Goal: Task Accomplishment & Management: Use online tool/utility

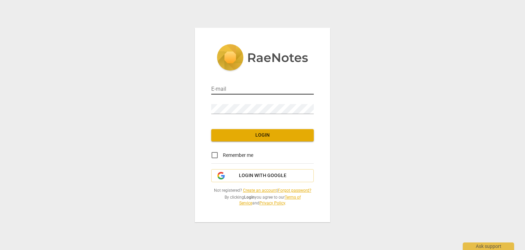
click at [258, 93] on input "email" at bounding box center [262, 89] width 103 height 10
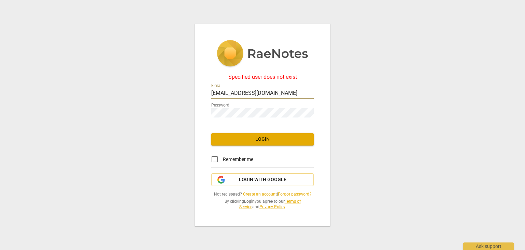
click at [280, 91] on input "frizzzy76@yahoo.com" at bounding box center [262, 94] width 103 height 10
drag, startPoint x: 280, startPoint y: 91, endPoint x: 210, endPoint y: 95, distance: 69.5
click at [210, 95] on div "Specified user does not exist E-mail frizzzy76@yahoo.com Password Login Remembe…" at bounding box center [262, 125] width 135 height 202
type input "dorene.seah@gmail.com"
click at [197, 117] on div "Specified user does not exist E-mail dorene.seah@gmail.com Password Login Remem…" at bounding box center [262, 125] width 135 height 202
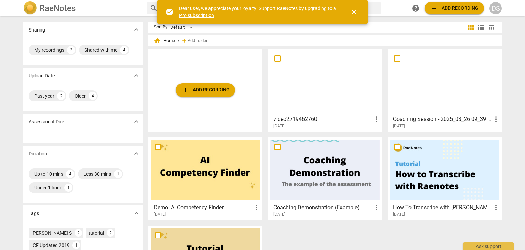
click at [207, 94] on span "add Add recording" at bounding box center [205, 90] width 49 height 8
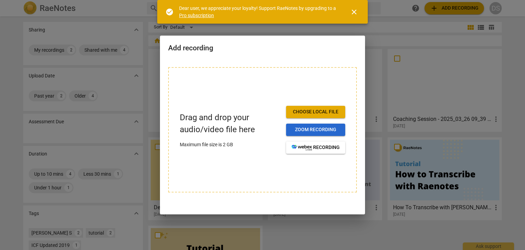
click at [314, 131] on span "Zoom recording" at bounding box center [316, 129] width 48 height 7
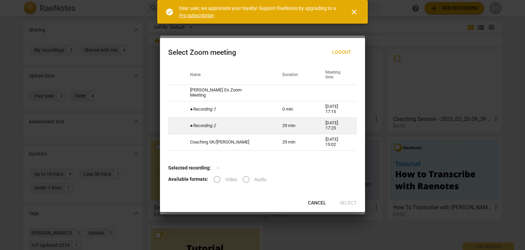
click at [206, 125] on icon "Recording 2" at bounding box center [204, 125] width 23 height 5
radio input "true"
click at [218, 181] on input "Video" at bounding box center [217, 179] width 16 height 16
radio input "true"
click at [359, 15] on span "close" at bounding box center [354, 12] width 16 height 8
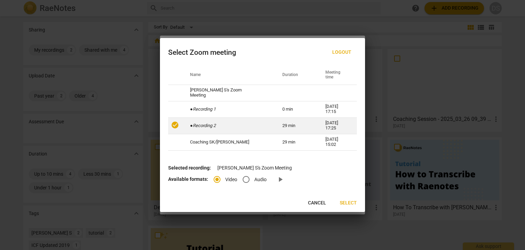
click at [348, 201] on span "Select" at bounding box center [348, 202] width 17 height 7
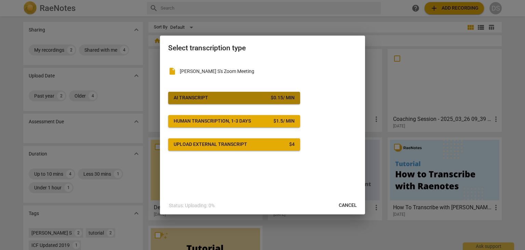
click at [282, 98] on div "$ 0.15 / min" at bounding box center [283, 97] width 24 height 7
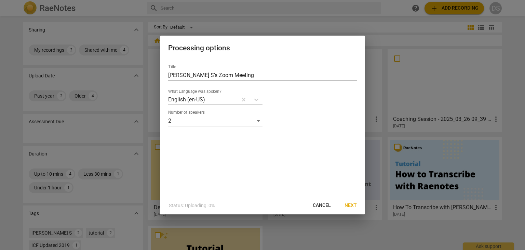
click at [350, 204] on span "Next" at bounding box center [351, 205] width 12 height 7
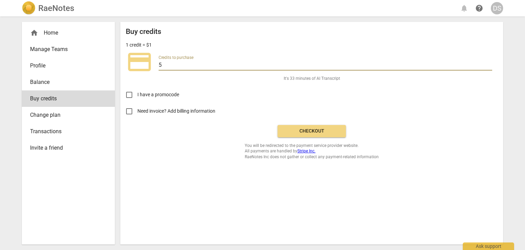
click at [166, 64] on input "5" at bounding box center [326, 66] width 334 height 10
drag, startPoint x: 164, startPoint y: 68, endPoint x: 158, endPoint y: 67, distance: 6.6
click at [158, 67] on div "credit_card Credits to purchase 5" at bounding box center [312, 61] width 372 height 27
type input "33"
click at [146, 65] on span "credit_card" at bounding box center [139, 61] width 27 height 27
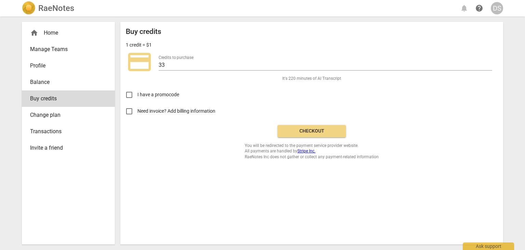
click at [144, 44] on p "1 credit = $1" at bounding box center [139, 44] width 26 height 7
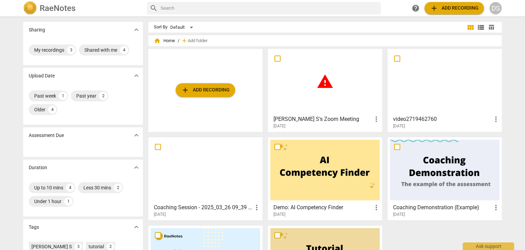
click at [325, 117] on h3 "[PERSON_NAME] S's Zoom Meeting" at bounding box center [322, 119] width 99 height 8
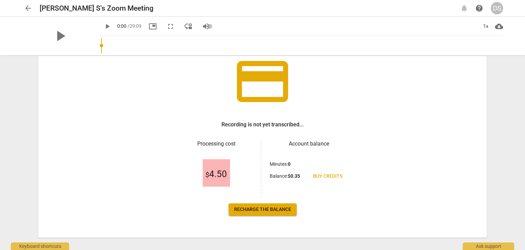
scroll to position [59, 0]
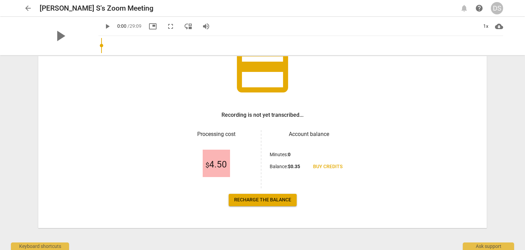
click at [272, 200] on span "Recharge the balance" at bounding box center [262, 199] width 57 height 7
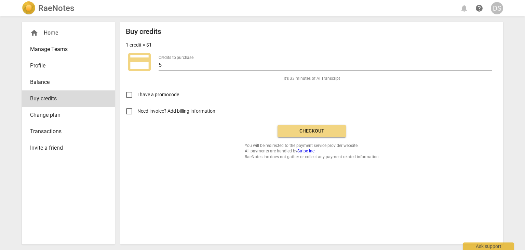
click at [327, 133] on span "Checkout" at bounding box center [311, 130] width 57 height 7
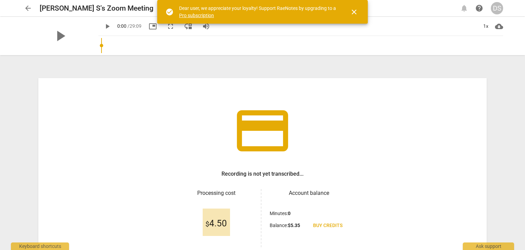
click at [353, 12] on span "close" at bounding box center [354, 12] width 8 height 8
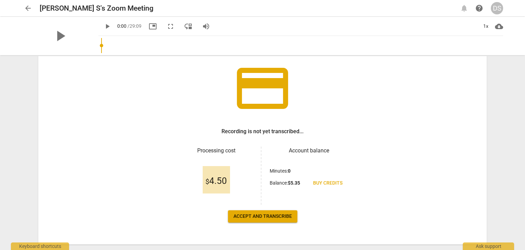
scroll to position [59, 0]
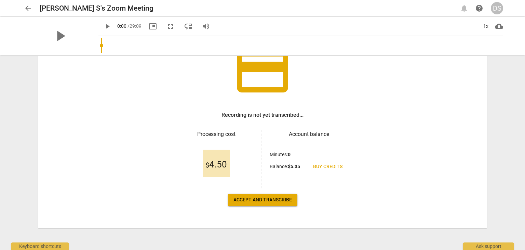
click at [262, 202] on span "Accept and transcribe" at bounding box center [262, 199] width 58 height 7
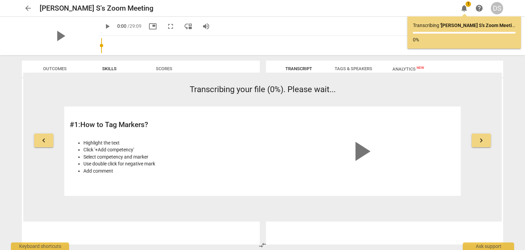
click at [476, 139] on button "keyboard_arrow_right" at bounding box center [481, 140] width 19 height 14
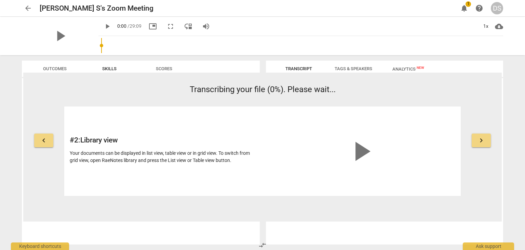
click at [476, 139] on button "keyboard_arrow_right" at bounding box center [481, 140] width 19 height 14
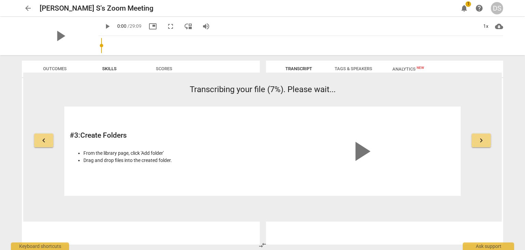
click at [476, 139] on button "keyboard_arrow_right" at bounding box center [481, 140] width 19 height 14
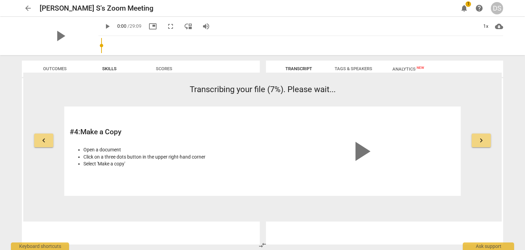
click at [482, 136] on span "keyboard_arrow_right" at bounding box center [481, 140] width 8 height 8
click at [115, 71] on span "Skills" at bounding box center [109, 68] width 31 height 9
click at [345, 67] on span "Tags & Speakers" at bounding box center [354, 68] width 38 height 5
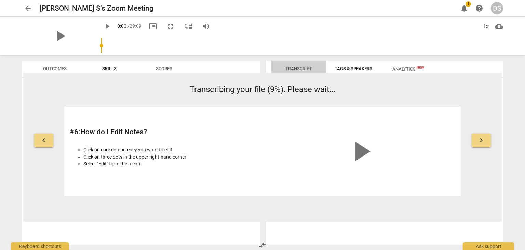
click at [309, 67] on span "Transcript" at bounding box center [298, 68] width 27 height 5
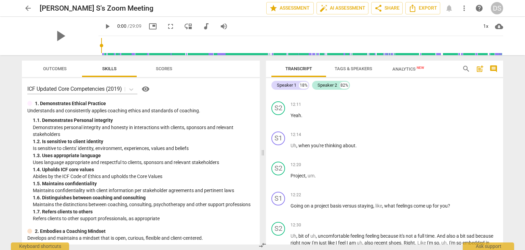
scroll to position [1153, 0]
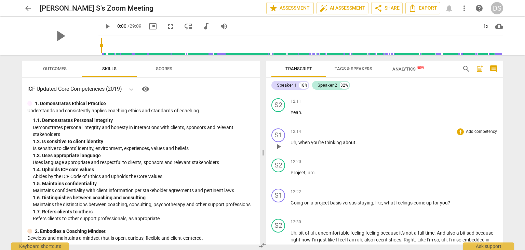
click at [277, 148] on span "play_arrow" at bounding box center [278, 146] width 8 height 8
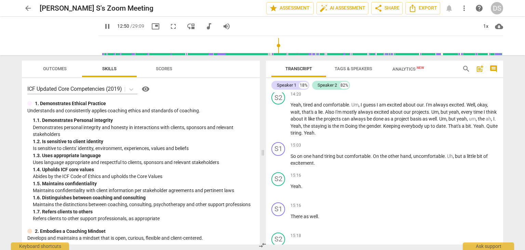
scroll to position [1450, 0]
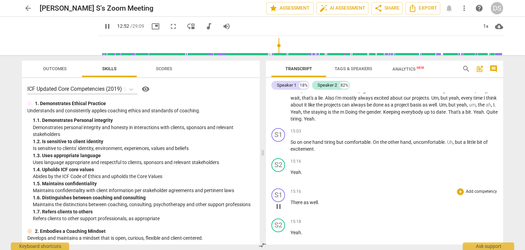
click at [295, 202] on span "There" at bounding box center [297, 201] width 13 height 5
click at [294, 204] on span "There" at bounding box center [297, 201] width 13 height 5
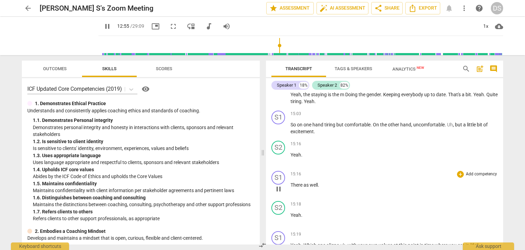
scroll to position [1470, 0]
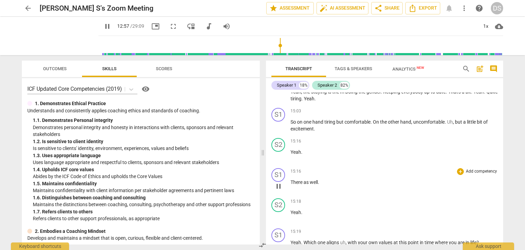
click at [280, 185] on span "pause" at bounding box center [278, 186] width 8 height 8
click at [277, 187] on span "play_arrow" at bounding box center [278, 186] width 8 height 8
click at [279, 187] on span "pause" at bounding box center [278, 186] width 8 height 8
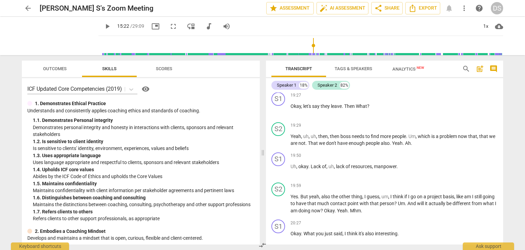
scroll to position [2232, 0]
click at [278, 166] on span "play_arrow" at bounding box center [278, 170] width 8 height 8
click at [278, 166] on span "pause" at bounding box center [278, 170] width 8 height 8
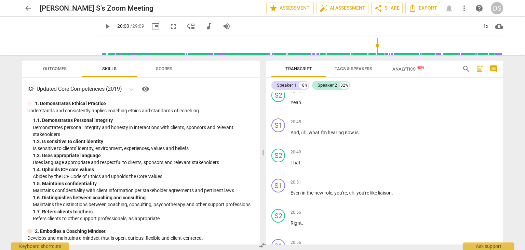
scroll to position [2456, 0]
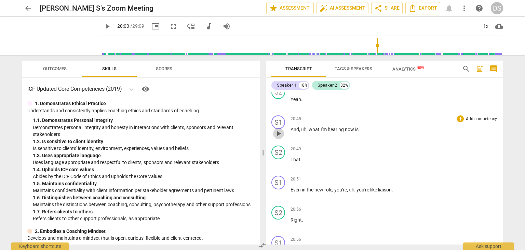
click at [281, 129] on span "play_arrow" at bounding box center [278, 133] width 8 height 8
click at [278, 129] on span "pause" at bounding box center [278, 133] width 8 height 8
click at [281, 129] on span "play_arrow" at bounding box center [278, 133] width 8 height 8
click at [281, 129] on span "pause" at bounding box center [278, 133] width 8 height 8
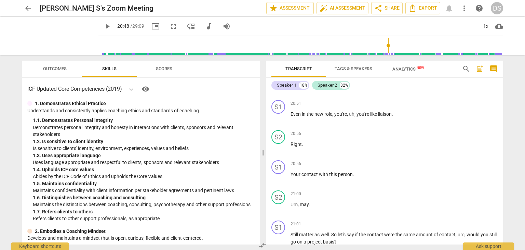
scroll to position [2536, 0]
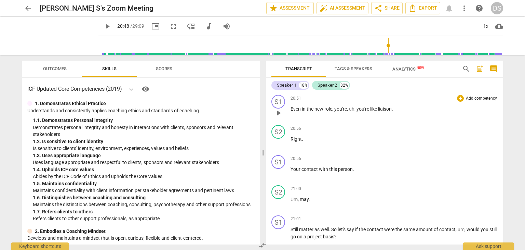
click at [278, 109] on span "play_arrow" at bounding box center [278, 113] width 8 height 8
click at [278, 109] on span "pause" at bounding box center [278, 113] width 8 height 8
type input "1259"
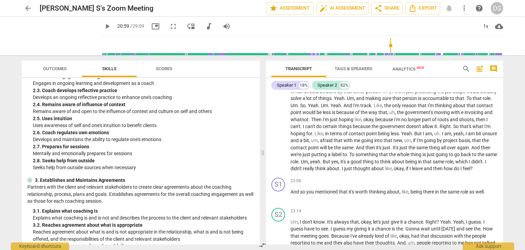
scroll to position [231, 0]
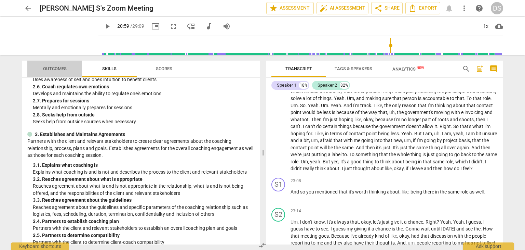
click at [48, 64] on span "Outcomes" at bounding box center [55, 68] width 40 height 9
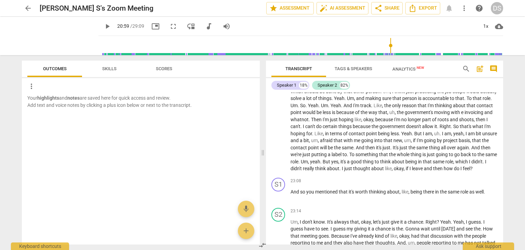
click at [104, 69] on span "Skills" at bounding box center [109, 68] width 14 height 5
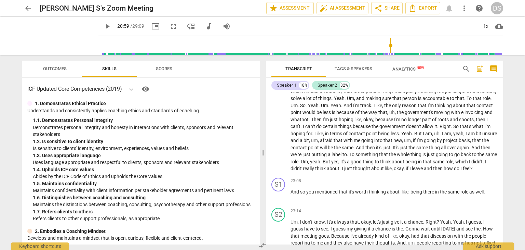
click at [158, 68] on span "Scores" at bounding box center [164, 68] width 16 height 5
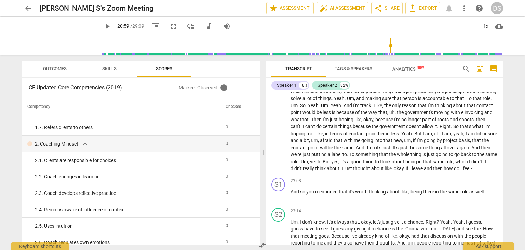
scroll to position [110, 0]
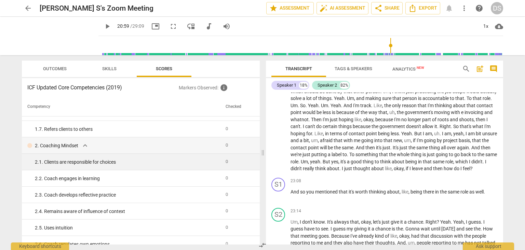
click at [189, 163] on div "2. 1. Clients are responsible for choices" at bounding box center [127, 161] width 185 height 7
click at [98, 166] on td "2. 1. Clients are responsible for choices" at bounding box center [122, 161] width 201 height 16
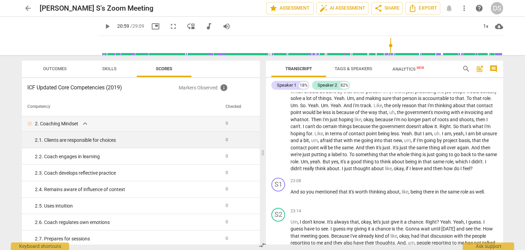
scroll to position [133, 0]
click at [66, 140] on div "2. 1. Clients are responsible for choices" at bounding box center [127, 139] width 185 height 7
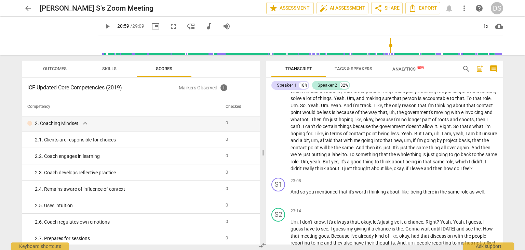
click at [115, 71] on span "Skills" at bounding box center [109, 68] width 31 height 9
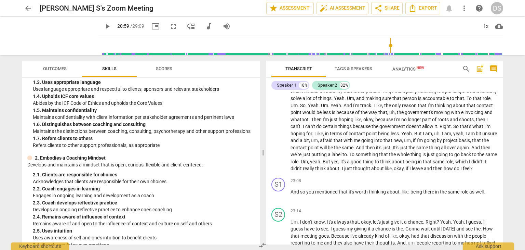
scroll to position [78, 0]
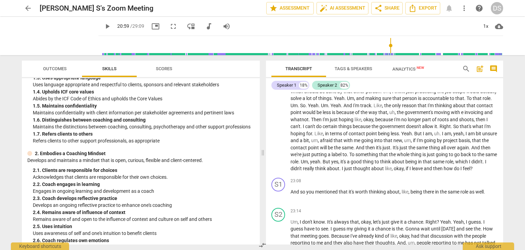
click at [67, 70] on span "Outcomes" at bounding box center [55, 68] width 40 height 9
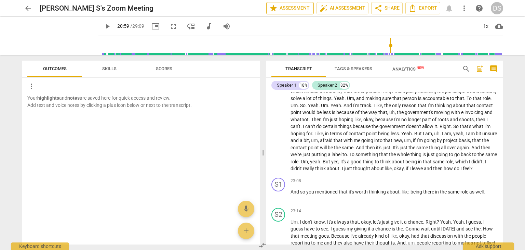
click at [299, 6] on span "star Assessment" at bounding box center [289, 8] width 41 height 8
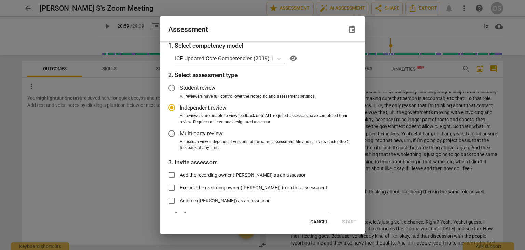
scroll to position [41, 0]
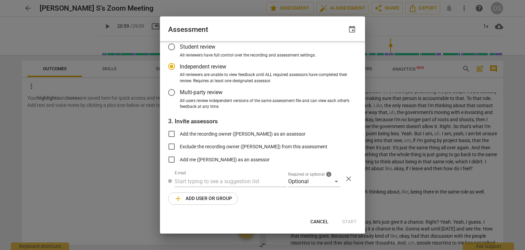
click at [380, 85] on div at bounding box center [262, 125] width 525 height 250
radio input "false"
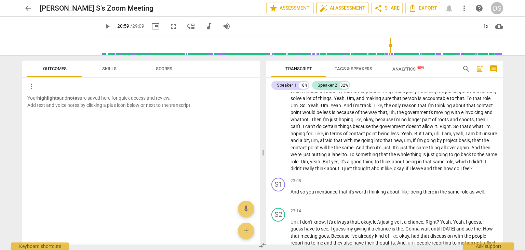
click at [332, 9] on span "auto_fix_high AI Assessment" at bounding box center [343, 8] width 46 height 8
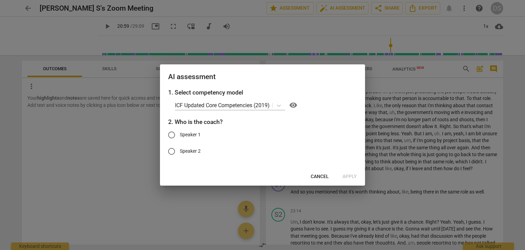
click at [195, 131] on span "Speaker 1" at bounding box center [190, 134] width 21 height 7
click at [180, 131] on input "Speaker 1" at bounding box center [171, 134] width 16 height 16
radio input "true"
click at [348, 176] on span "Apply" at bounding box center [349, 176] width 14 height 7
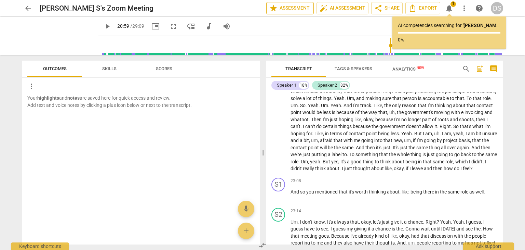
click at [300, 6] on span "star Assessment" at bounding box center [289, 8] width 41 height 8
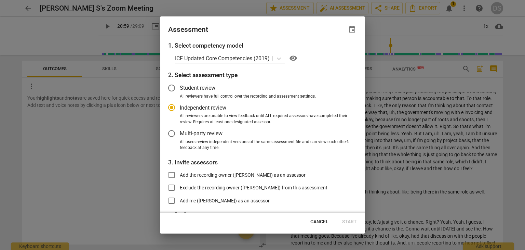
click at [392, 125] on div at bounding box center [262, 125] width 525 height 250
radio input "false"
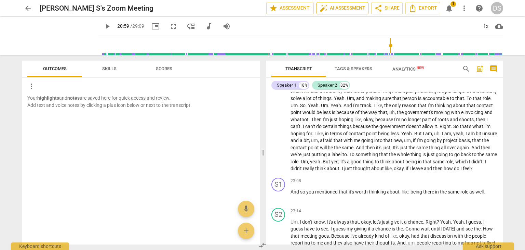
click at [348, 9] on span "auto_fix_high AI Assessment" at bounding box center [343, 8] width 46 height 8
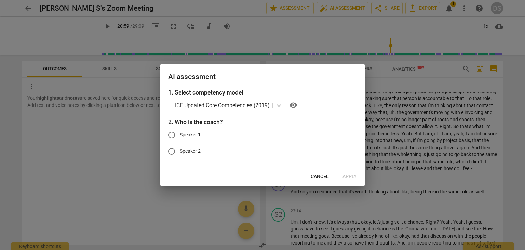
click at [191, 132] on span "Speaker 1" at bounding box center [190, 134] width 21 height 7
click at [180, 132] on input "Speaker 1" at bounding box center [171, 134] width 16 height 16
radio input "true"
click at [353, 177] on span "Apply" at bounding box center [349, 176] width 14 height 7
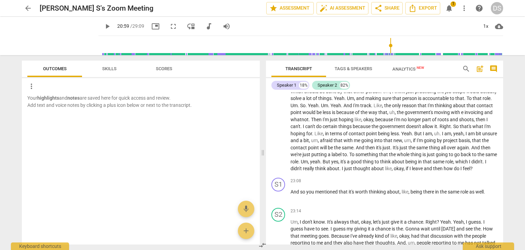
click at [163, 71] on span "Scores" at bounding box center [164, 68] width 16 height 5
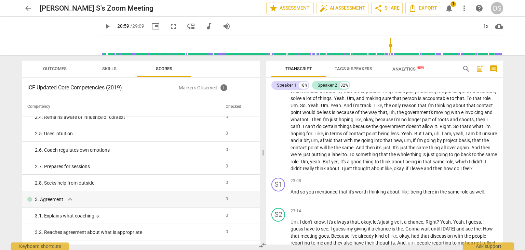
scroll to position [0, 0]
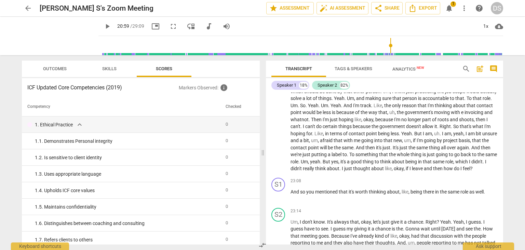
click at [447, 8] on span "notifications" at bounding box center [449, 8] width 8 height 8
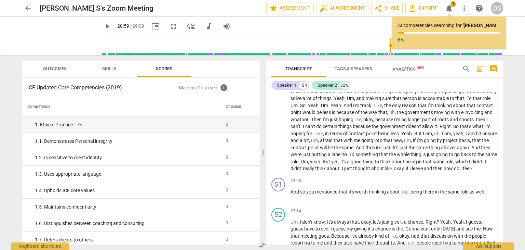
click at [109, 70] on span "Skills" at bounding box center [109, 68] width 14 height 5
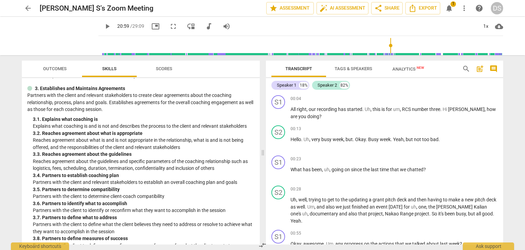
scroll to position [279, 0]
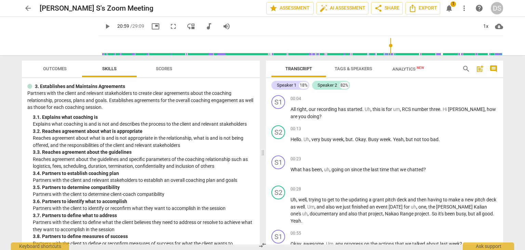
click at [463, 8] on span "more_vert" at bounding box center [464, 8] width 8 height 8
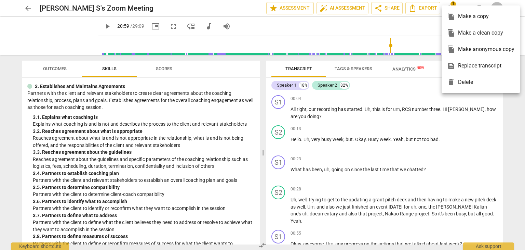
click at [429, 33] on div at bounding box center [262, 125] width 525 height 250
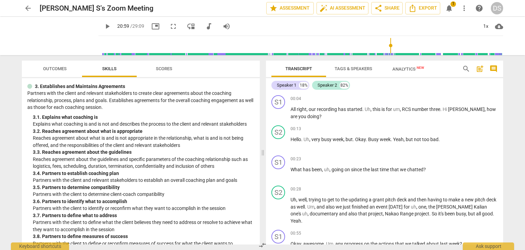
click at [454, 9] on span "notifications 1" at bounding box center [449, 8] width 12 height 8
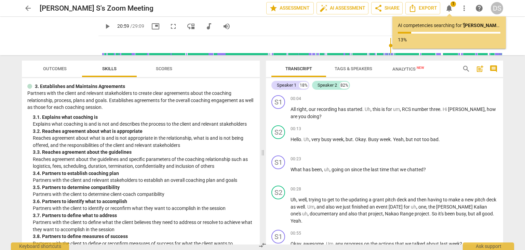
type input "1259"
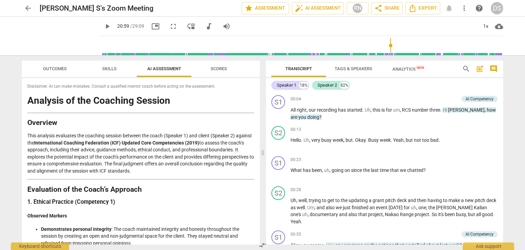
click at [451, 10] on div "arrow_back Dorene S's Zoom Meeting edit star Assessment auto_fix_high AI Assess…" at bounding box center [262, 8] width 481 height 12
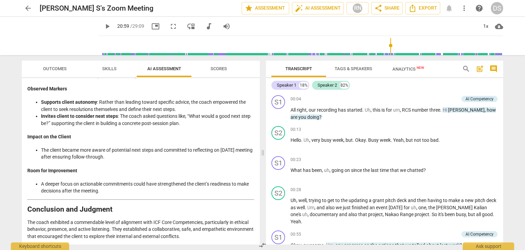
scroll to position [1183, 0]
